Goal: Download file/media

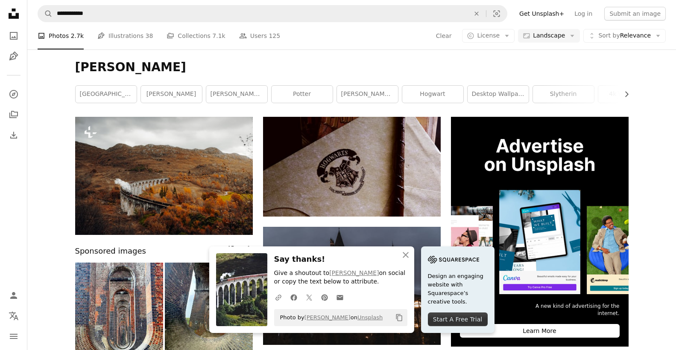
scroll to position [95, 0]
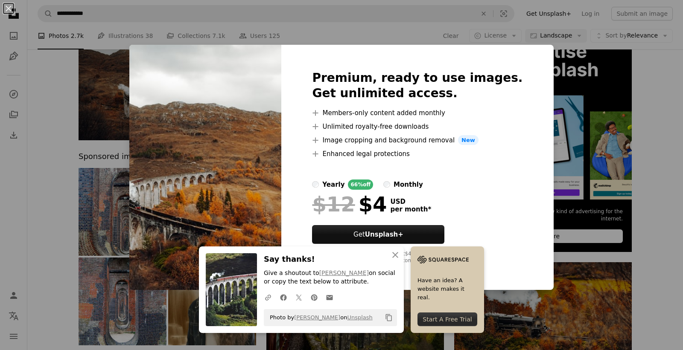
click at [601, 117] on div "An X shape Premium, ready to use images. Get unlimited access. A plus sign Memb…" at bounding box center [341, 175] width 683 height 350
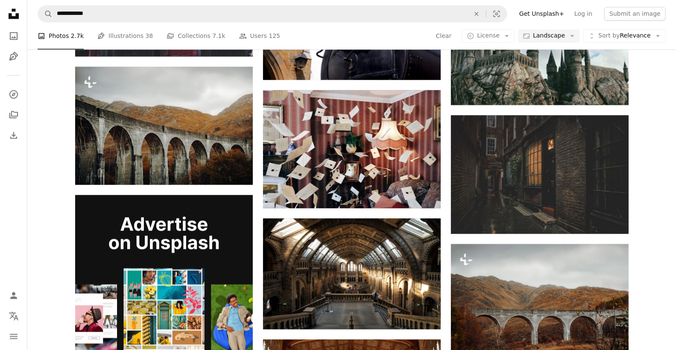
scroll to position [948, 0]
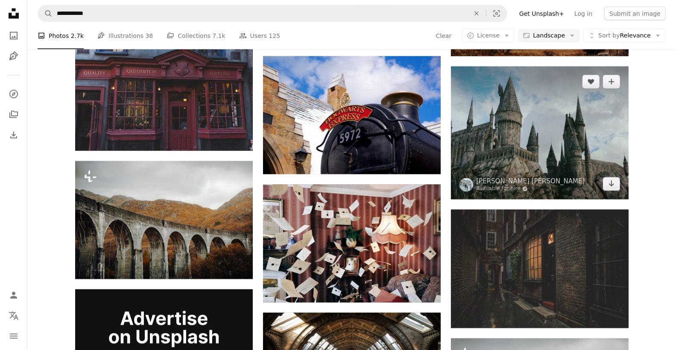
click at [543, 151] on img at bounding box center [540, 133] width 178 height 133
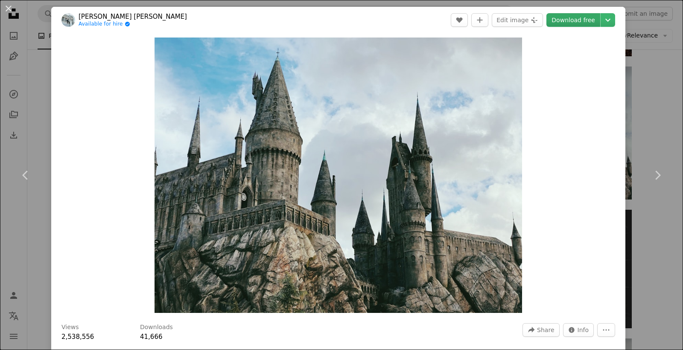
click at [562, 19] on link "Download free" at bounding box center [573, 20] width 54 height 14
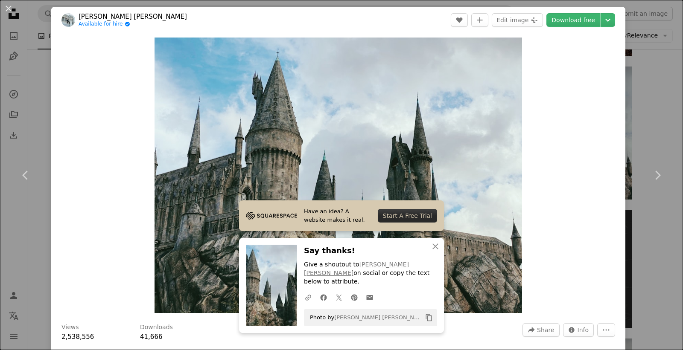
click at [629, 84] on div "An X shape Chevron left Chevron right [PERSON_NAME] [PERSON_NAME] Available for…" at bounding box center [341, 175] width 683 height 350
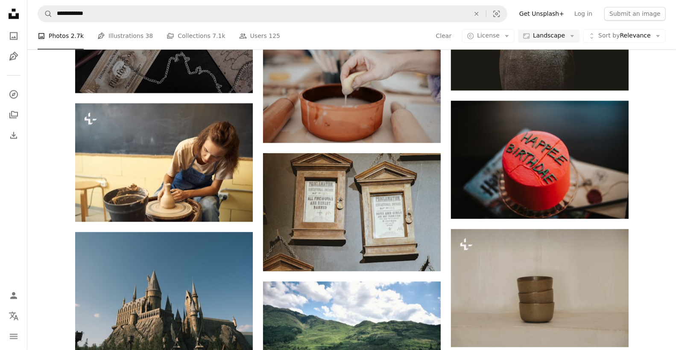
scroll to position [5263, 0]
